Goal: Information Seeking & Learning: Learn about a topic

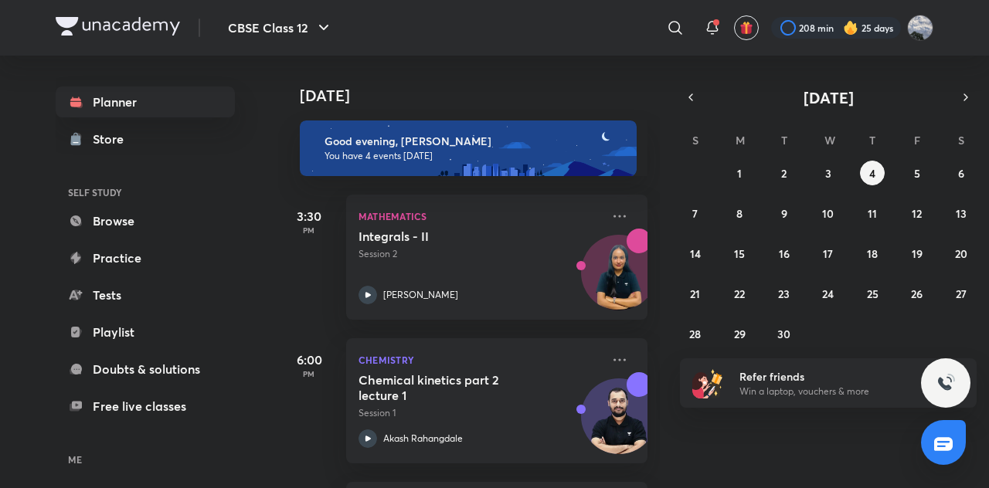
scroll to position [287, 0]
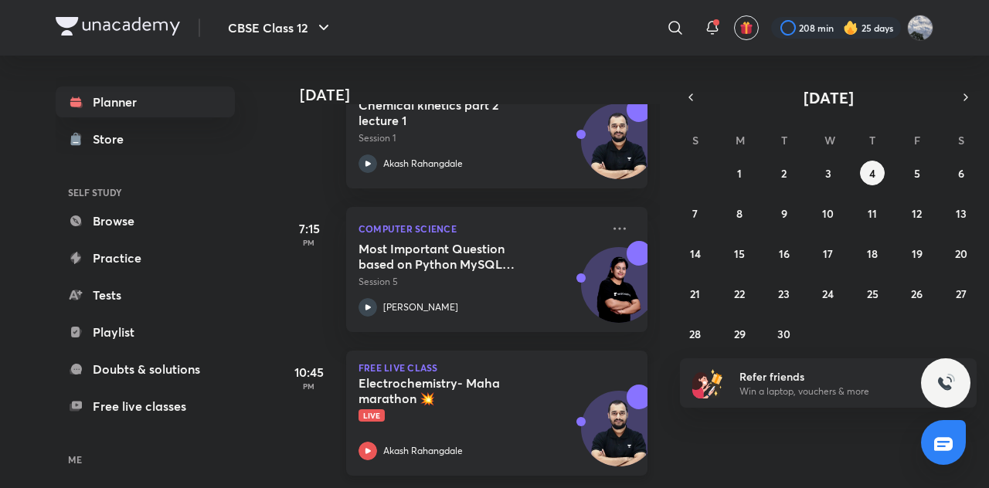
click at [522, 385] on h5 "Electrochemistry- Maha marathon 💥" at bounding box center [454, 390] width 192 height 31
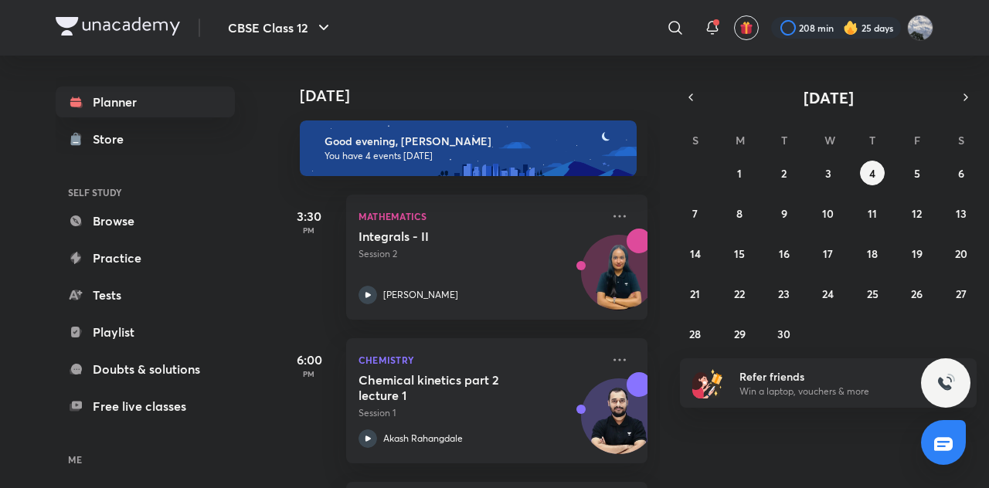
scroll to position [287, 0]
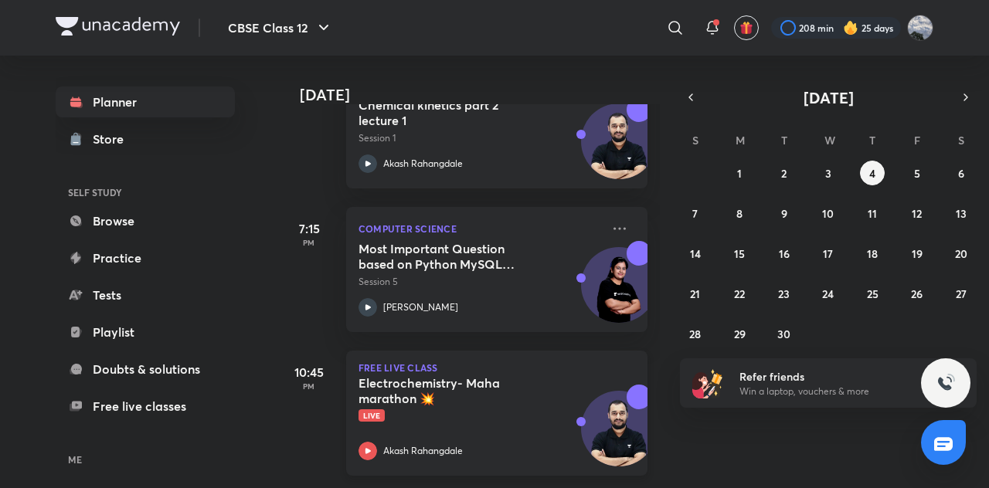
click at [528, 385] on h5 "Electrochemistry- Maha marathon 💥" at bounding box center [454, 390] width 192 height 31
